Goal: Information Seeking & Learning: Learn about a topic

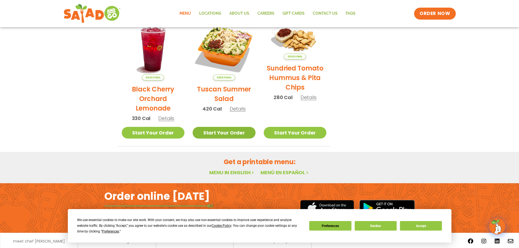
scroll to position [292, 0]
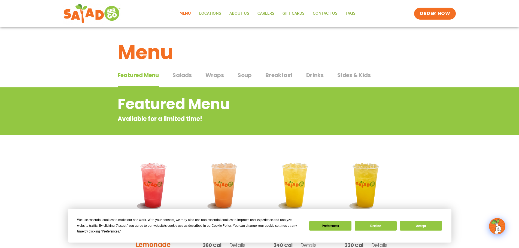
click at [185, 75] on span "Salads" at bounding box center [181, 75] width 19 height 8
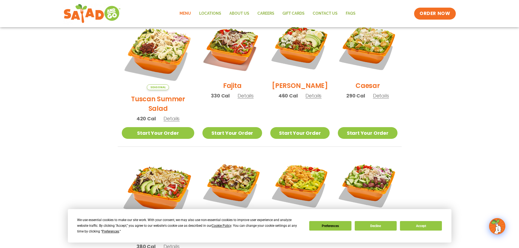
scroll to position [27, 0]
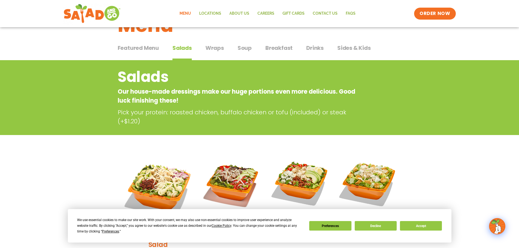
click at [147, 49] on span "Featured Menu" at bounding box center [138, 48] width 41 height 8
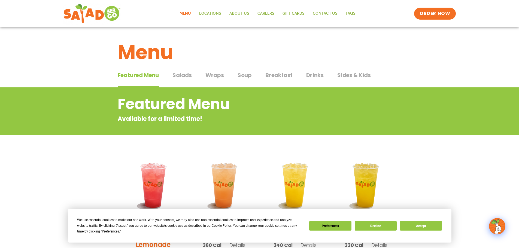
click at [179, 75] on span "Salads" at bounding box center [181, 75] width 19 height 8
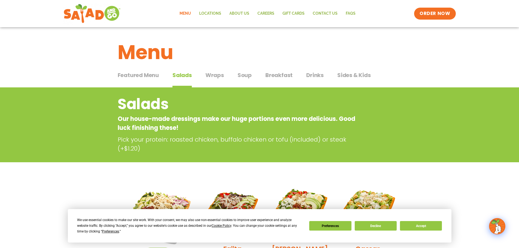
click at [143, 74] on span "Featured Menu" at bounding box center [138, 75] width 41 height 8
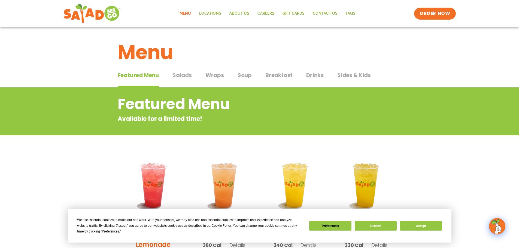
click at [180, 77] on span "Salads" at bounding box center [181, 75] width 19 height 8
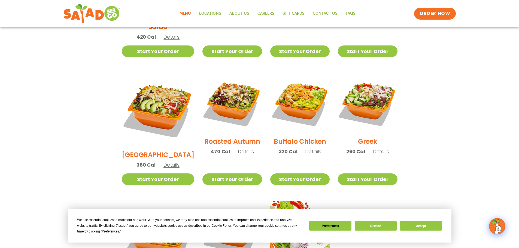
scroll to position [136, 0]
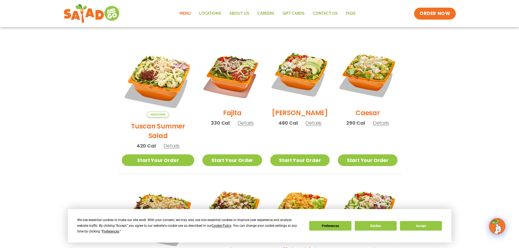
click at [385, 126] on span "Details" at bounding box center [381, 122] width 16 height 7
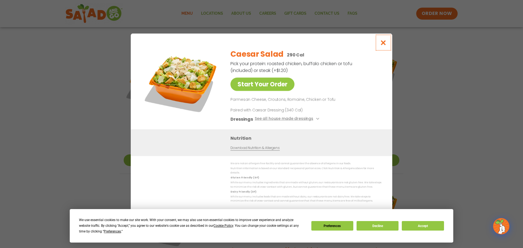
click at [385, 43] on icon "Close modal" at bounding box center [383, 43] width 7 height 6
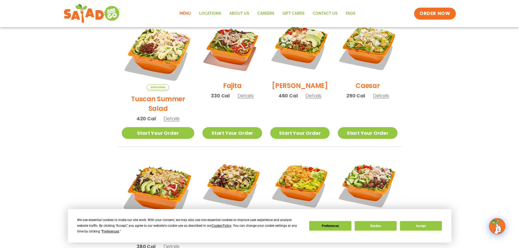
scroll to position [109, 0]
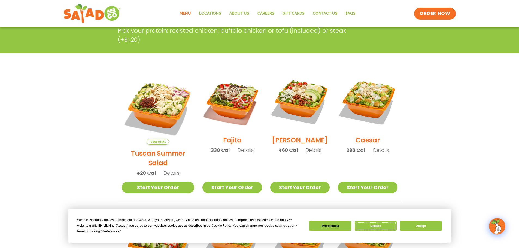
click at [372, 226] on button "Decline" at bounding box center [375, 226] width 42 height 10
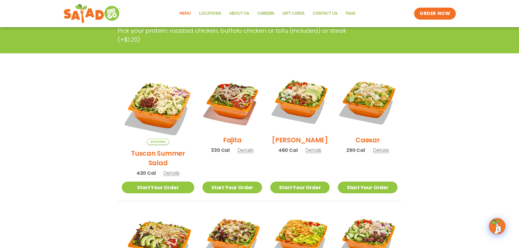
click at [164, 170] on span "Details" at bounding box center [171, 173] width 16 height 7
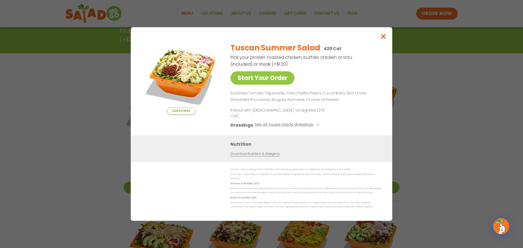
click at [78, 128] on div "Seasonal Start Your Order Tuscan Summer Salad 420 Cal Pick your protein: roaste…" at bounding box center [261, 124] width 523 height 248
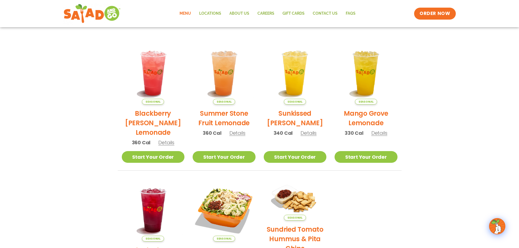
scroll to position [54, 0]
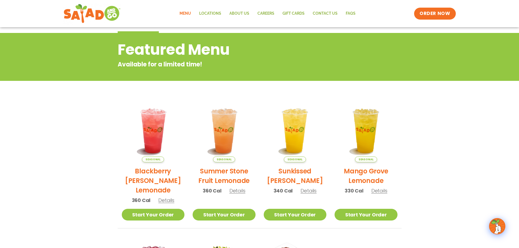
click at [67, 128] on section "Featured Menu Available for a limited time! Seasonal Blackberry Bramble Lemonad…" at bounding box center [259, 199] width 519 height 332
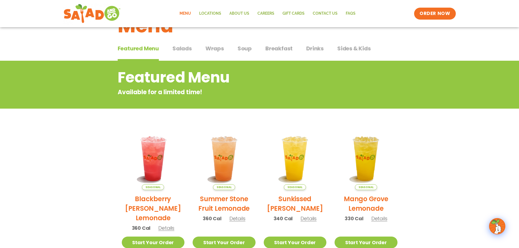
scroll to position [0, 0]
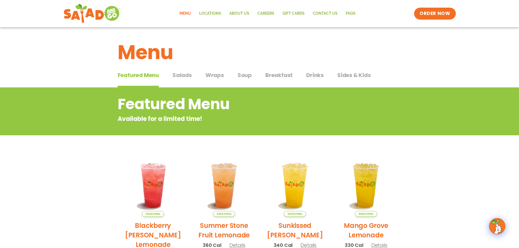
click at [220, 75] on span "Wraps" at bounding box center [214, 75] width 19 height 8
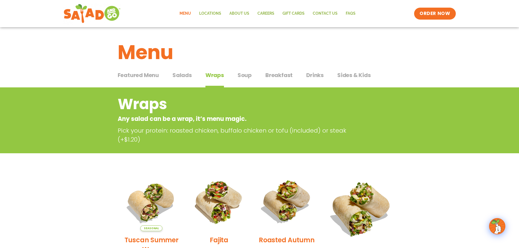
click at [241, 75] on span "Soup" at bounding box center [244, 75] width 14 height 8
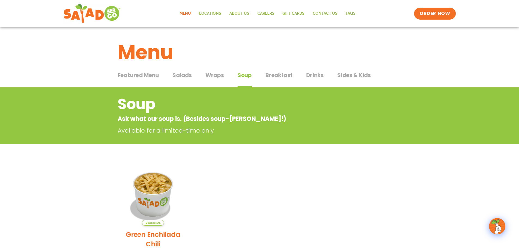
click at [287, 75] on span "Breakfast" at bounding box center [278, 75] width 27 height 8
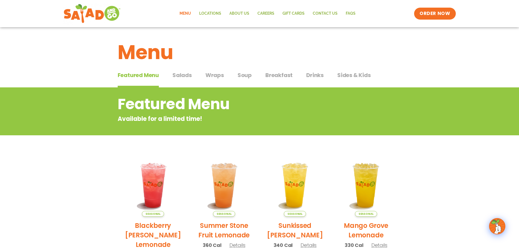
click at [179, 76] on span "Salads" at bounding box center [181, 75] width 19 height 8
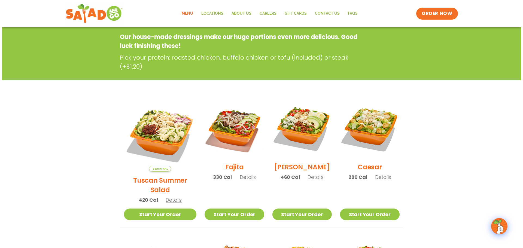
scroll to position [82, 0]
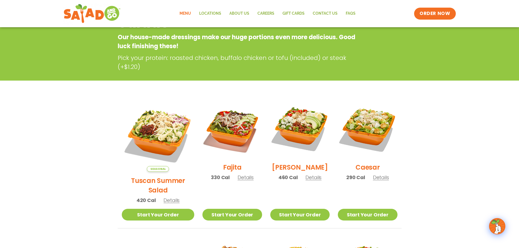
click at [307, 181] on span "Details" at bounding box center [313, 177] width 16 height 7
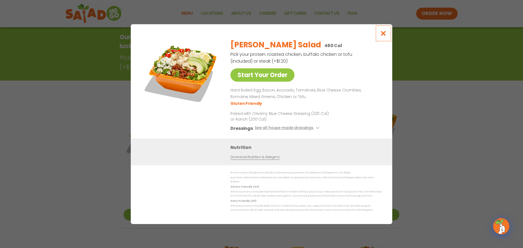
click at [382, 33] on icon "Close modal" at bounding box center [383, 33] width 7 height 6
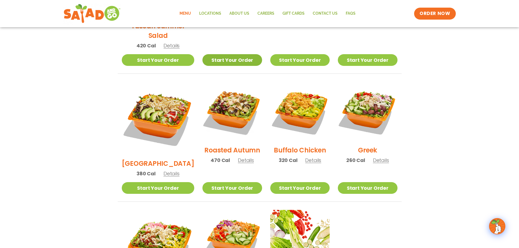
scroll to position [251, 0]
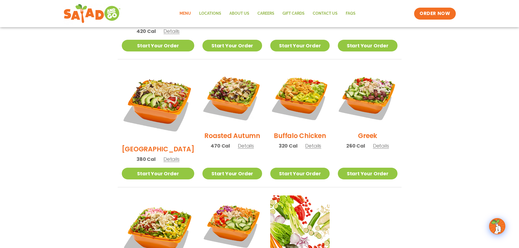
click at [307, 142] on span "Details" at bounding box center [313, 145] width 16 height 7
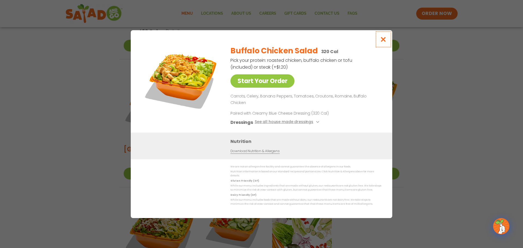
click at [384, 42] on icon "Close modal" at bounding box center [383, 39] width 7 height 6
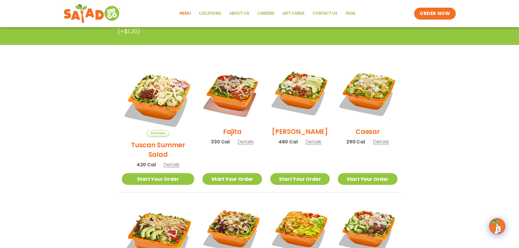
scroll to position [115, 0]
